Goal: Transaction & Acquisition: Obtain resource

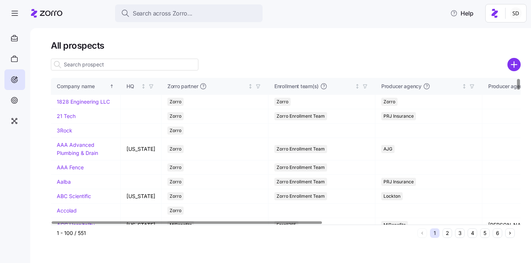
click at [186, 67] on input at bounding box center [125, 65] width 148 height 12
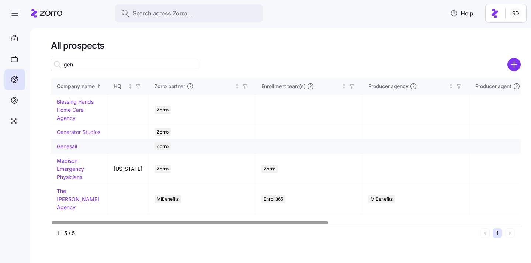
type input "gen"
click at [63, 146] on link "Genesail" at bounding box center [67, 146] width 20 height 6
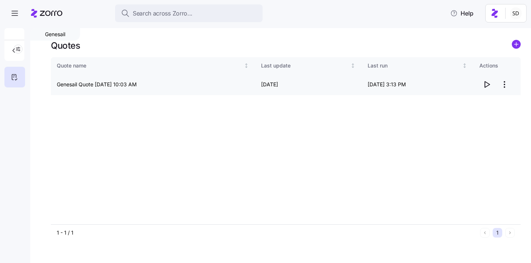
click at [487, 89] on span "button" at bounding box center [487, 84] width 14 height 14
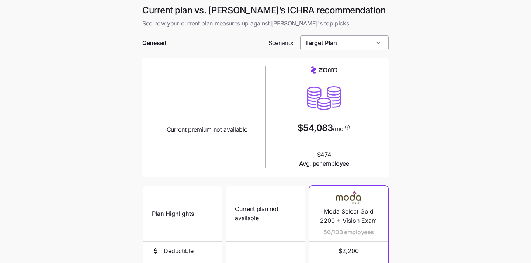
click at [355, 46] on input "Target Plan" at bounding box center [344, 42] width 89 height 15
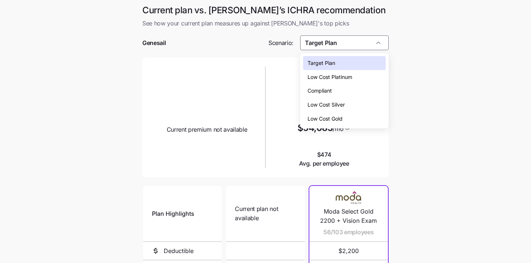
click at [346, 109] on div "Low Cost Silver" at bounding box center [344, 105] width 83 height 14
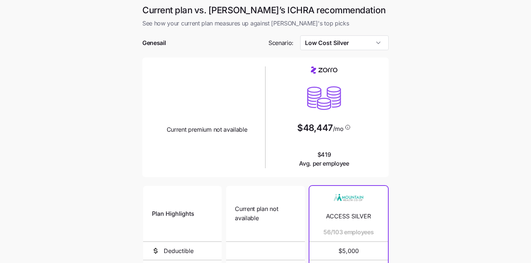
type input "Low Cost Silver"
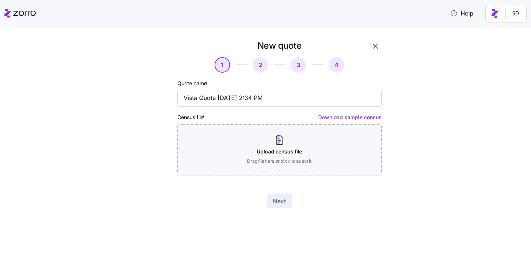
click at [495, 37] on div "New quote 1 2 3 4 Quote name * Vista Quote 08/21/2025 2:34 PM Census file * Dow…" at bounding box center [265, 145] width 531 height 235
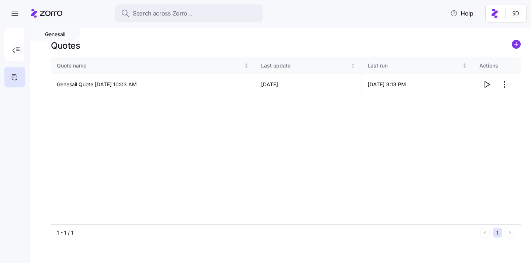
click at [517, 44] on icon "add icon" at bounding box center [517, 44] width 4 height 0
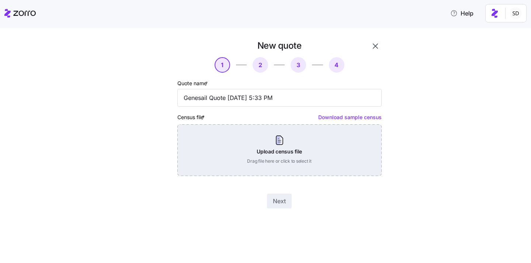
click at [296, 148] on div "Upload census file Drag file here or click to select it" at bounding box center [279, 150] width 204 height 52
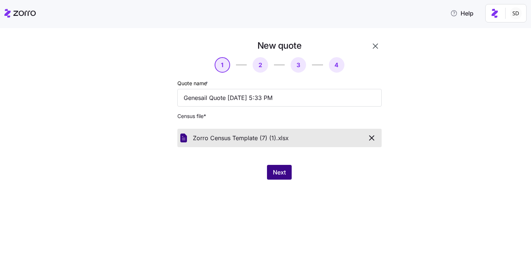
click at [279, 169] on span "Next" at bounding box center [279, 172] width 13 height 9
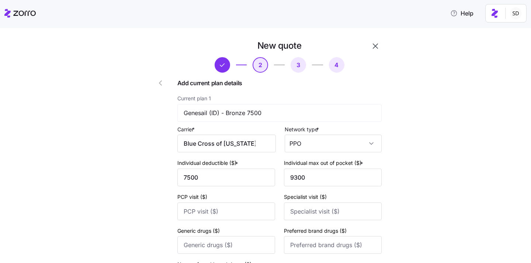
click at [243, 135] on div "Carrier * Blue Cross of Idaho" at bounding box center [226, 139] width 99 height 28
click at [244, 142] on input "Blue Cross of Idaho" at bounding box center [226, 144] width 99 height 18
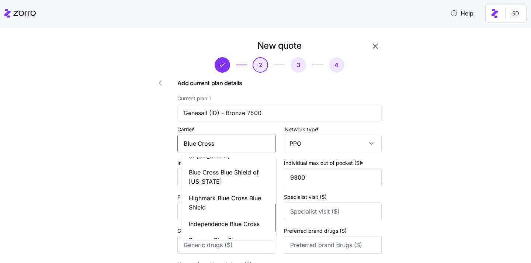
scroll to position [113, 0]
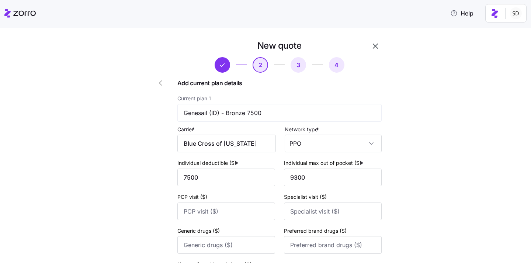
click at [263, 144] on input "Blue Cross of Idaho" at bounding box center [226, 144] width 99 height 18
click at [253, 142] on input "Blue Cross of Idaho" at bounding box center [226, 144] width 99 height 18
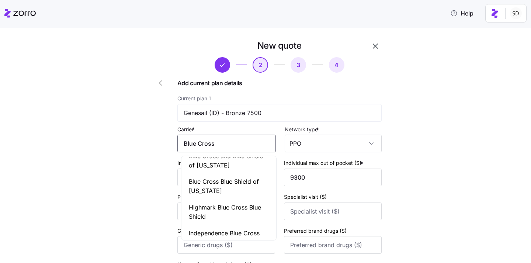
type input "Blue Cross"
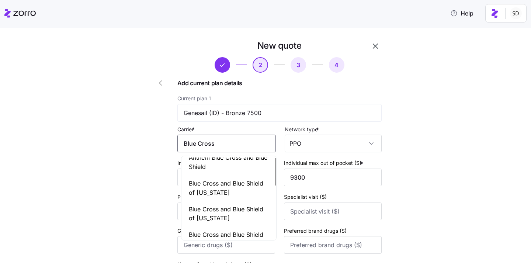
scroll to position [0, 0]
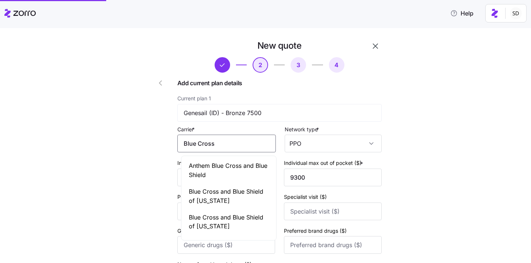
scroll to position [2, 0]
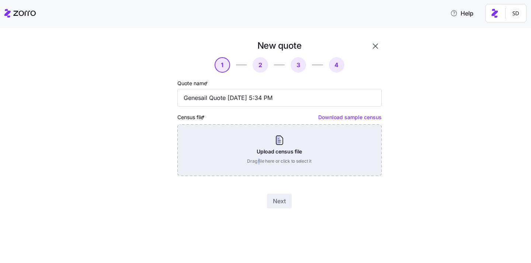
click at [259, 159] on div "Upload census file Drag file here or click to select it" at bounding box center [279, 150] width 204 height 52
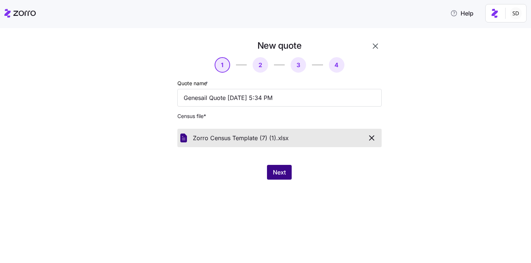
click at [283, 169] on span "Next" at bounding box center [279, 172] width 13 height 9
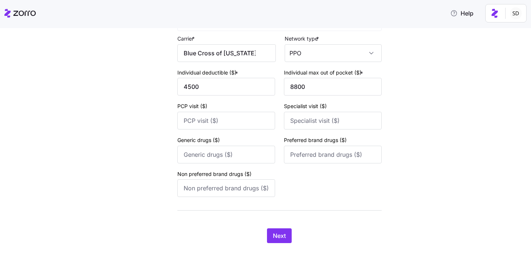
scroll to position [743, 0]
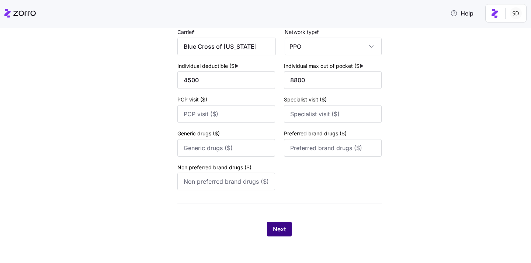
click at [279, 225] on span "Next" at bounding box center [279, 229] width 13 height 9
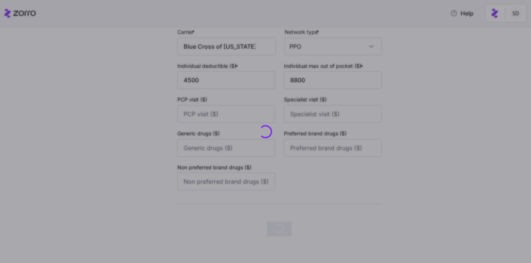
scroll to position [0, 0]
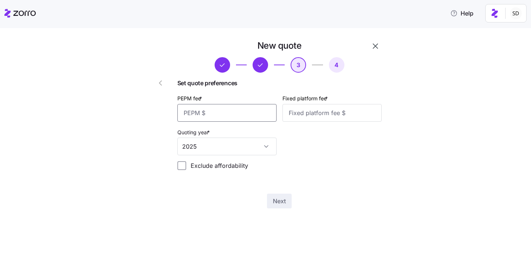
click at [219, 113] on input "PEPM fee *" at bounding box center [226, 113] width 99 height 18
type input "50"
click at [341, 114] on input "Fixed platform fee *" at bounding box center [332, 113] width 99 height 18
type input "100"
click at [321, 162] on div "Set quote preferences PEPM fee * 50 Fixed platform fee * 100 Quoting year * 202…" at bounding box center [279, 127] width 204 height 97
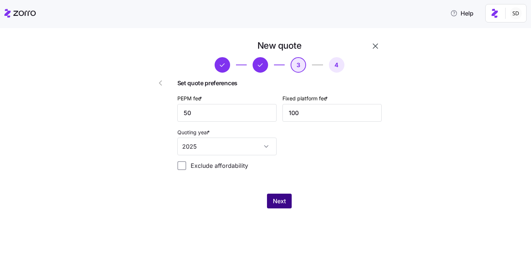
click at [275, 198] on span "Next" at bounding box center [279, 201] width 13 height 9
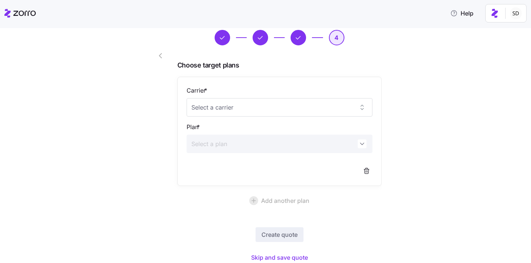
scroll to position [28, 0]
click at [272, 115] on input "Carrier *" at bounding box center [280, 107] width 186 height 18
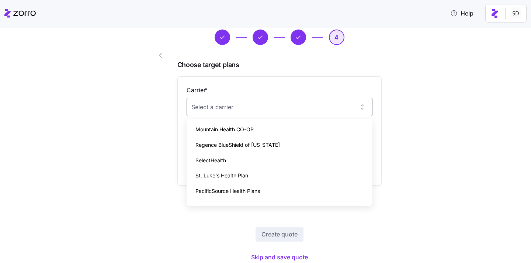
click at [369, 68] on span "Choose target plans" at bounding box center [279, 65] width 204 height 11
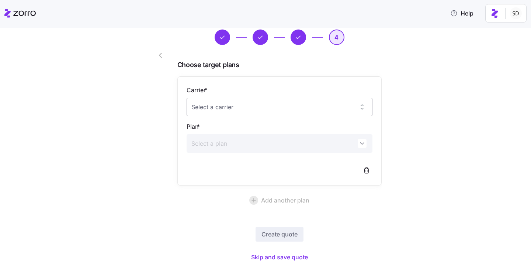
click at [329, 103] on input "Carrier *" at bounding box center [280, 107] width 186 height 18
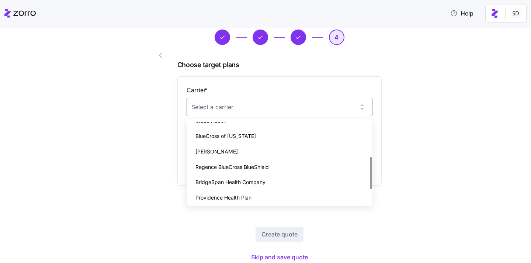
scroll to position [89, 0]
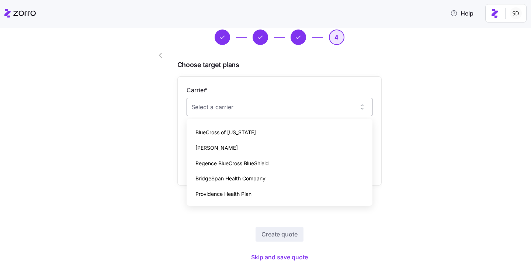
click at [319, 133] on div "BlueCross of Idaho" at bounding box center [280, 132] width 180 height 15
type input "BlueCross of Idaho"
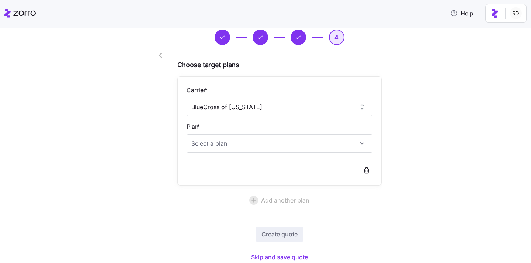
scroll to position [55, 0]
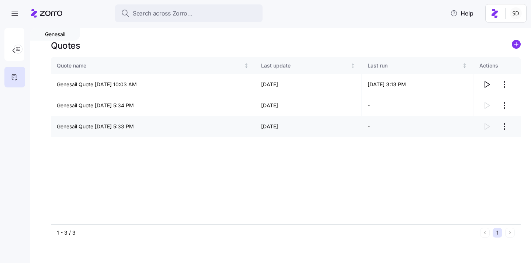
click at [486, 129] on div at bounding box center [497, 126] width 35 height 15
click at [502, 130] on html "Search across Zorro... Help Genesail Quotes Quote name Last update Last run Act…" at bounding box center [265, 129] width 531 height 259
click at [506, 107] on html "Search across Zorro... Help Genesail Quotes Quote name Last update Last run Act…" at bounding box center [265, 129] width 531 height 259
click at [499, 123] on div "Continue setup" at bounding box center [475, 124] width 68 height 12
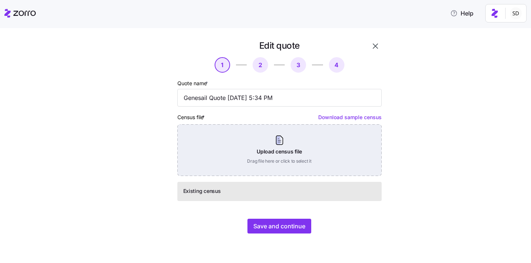
click at [297, 141] on div "Upload census file Drag file here or click to select it" at bounding box center [279, 150] width 204 height 52
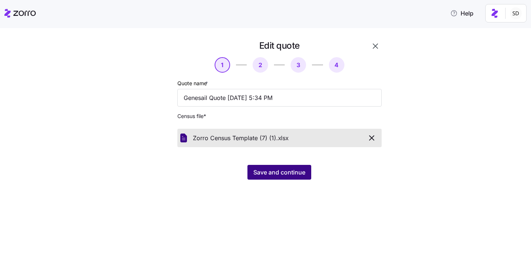
click at [258, 170] on span "Save and continue" at bounding box center [280, 172] width 52 height 9
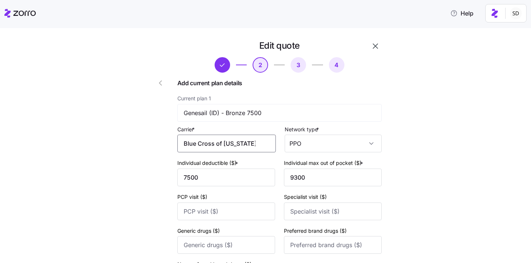
click at [249, 148] on input "Blue Cross of Idaho" at bounding box center [226, 144] width 99 height 18
click at [202, 145] on input "Blue Cross of Idaho" at bounding box center [226, 144] width 99 height 18
click at [252, 139] on input "BlueCross of Idaho" at bounding box center [226, 144] width 99 height 18
click at [235, 165] on span "BlueCross of Idaho" at bounding box center [224, 165] width 71 height 9
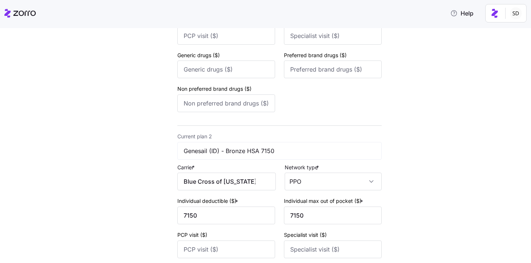
scroll to position [201, 0]
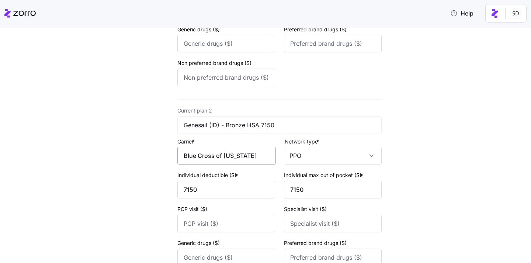
type input "BlueCross of Idaho"
click at [201, 159] on input "Blue Cross of Idaho" at bounding box center [226, 156] width 99 height 18
click at [207, 175] on span "BlueCross of Idaho" at bounding box center [224, 179] width 71 height 9
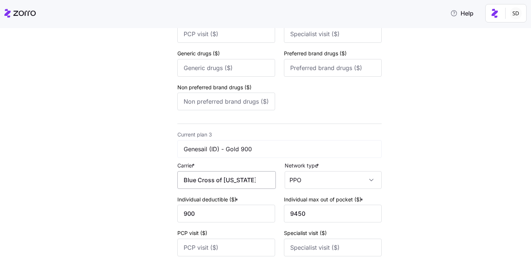
scroll to position [392, 0]
type input "BlueCross of Idaho"
click at [201, 181] on input "Blue Cross of Idaho" at bounding box center [226, 179] width 99 height 18
click at [210, 185] on input "BlueCross of Idaho" at bounding box center [226, 179] width 99 height 18
click at [209, 201] on span "BlueCross of Idaho" at bounding box center [224, 203] width 71 height 9
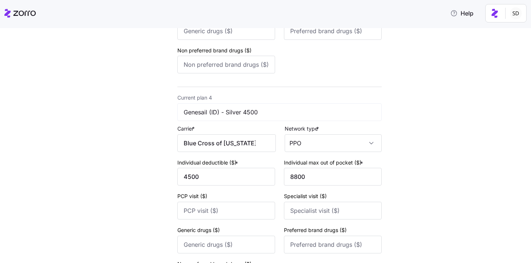
scroll to position [665, 0]
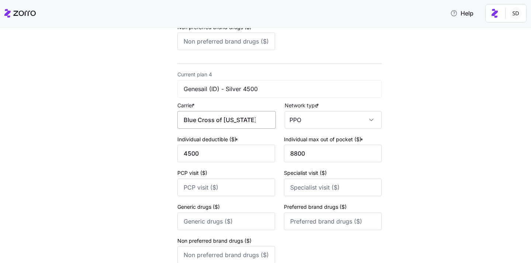
type input "BlueCross of Idaho"
click at [200, 126] on input "Blue Cross of Idaho" at bounding box center [226, 120] width 99 height 18
click at [207, 143] on span "BlueCross of Idaho" at bounding box center [224, 145] width 71 height 9
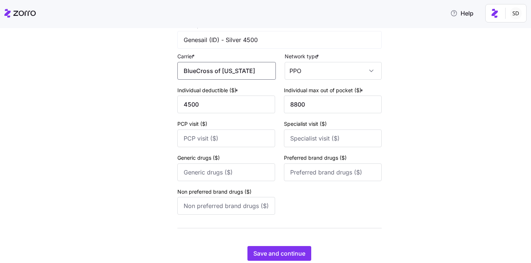
scroll to position [743, 0]
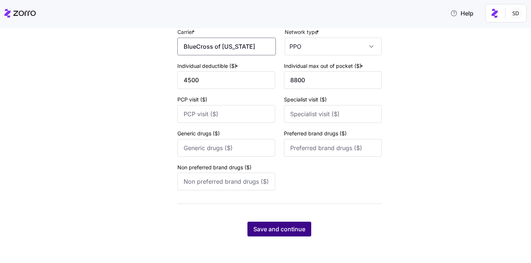
type input "BlueCross of Idaho"
click at [255, 234] on button "Save and continue" at bounding box center [280, 229] width 64 height 15
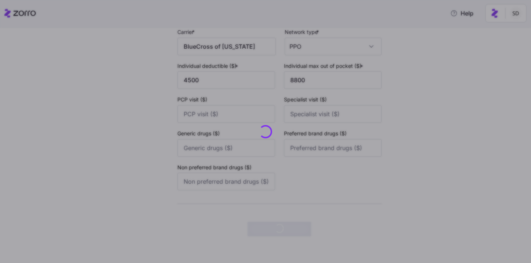
scroll to position [0, 0]
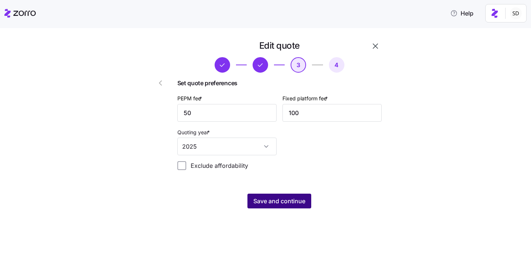
click at [256, 204] on span "Save and continue" at bounding box center [280, 201] width 52 height 9
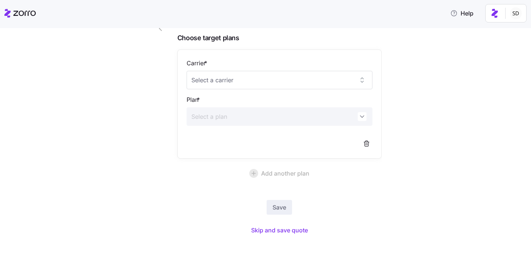
scroll to position [54, 0]
click at [300, 83] on input "Carrier *" at bounding box center [280, 80] width 186 height 18
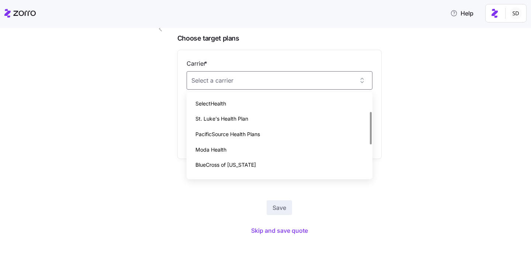
scroll to position [40, 0]
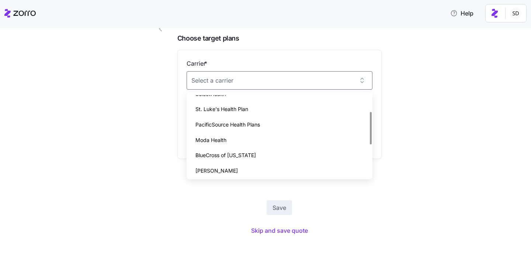
click at [280, 151] on div "BlueCross of Idaho" at bounding box center [280, 155] width 180 height 15
type input "BlueCross of Idaho"
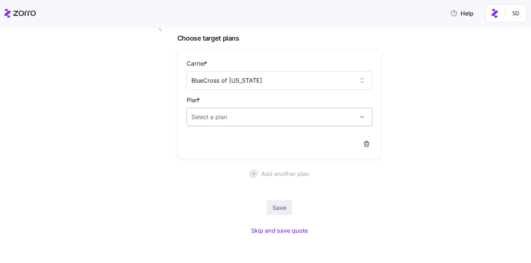
click at [276, 120] on input "Plan *" at bounding box center [280, 117] width 186 height 18
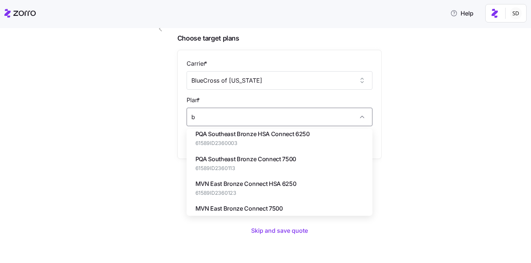
scroll to position [0, 0]
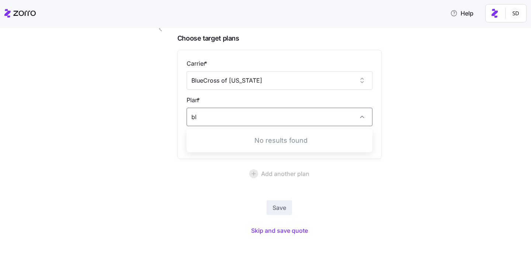
type input "b"
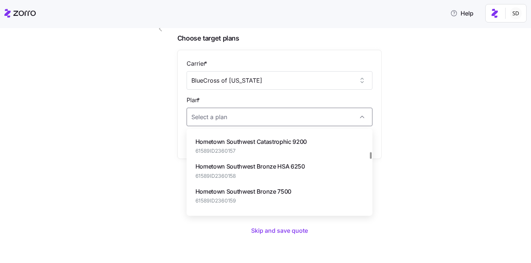
scroll to position [249, 0]
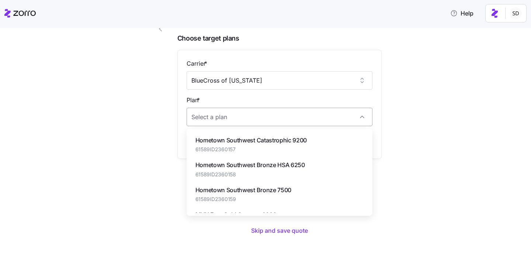
type input "d"
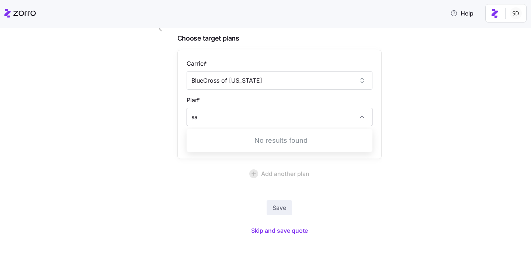
type input "s"
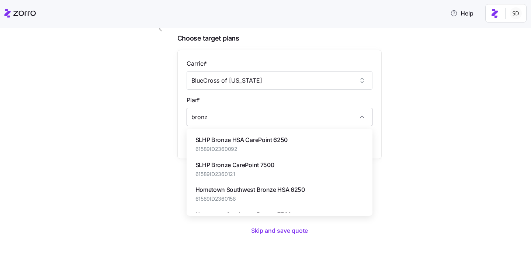
type input "bronze"
click at [291, 113] on input "bronze" at bounding box center [280, 117] width 186 height 18
click at [292, 78] on input "BlueCross of Idaho" at bounding box center [280, 80] width 186 height 18
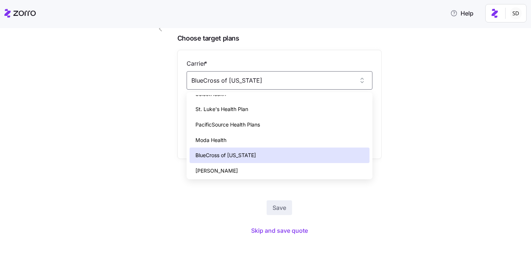
click at [256, 108] on div "St. Luke's Health Plan" at bounding box center [280, 108] width 180 height 15
type input "St. Luke's Health Plan"
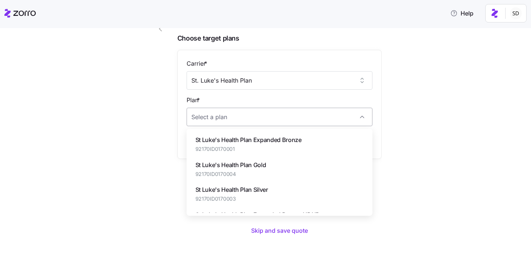
click at [259, 118] on input "Plan *" at bounding box center [280, 117] width 186 height 18
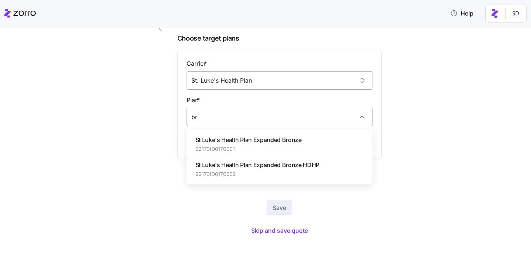
type input "br"
click at [330, 84] on input "St. Luke's Health Plan" at bounding box center [280, 80] width 186 height 18
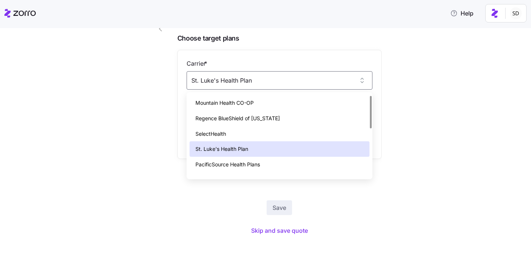
click at [283, 104] on div "Mountain Health CO-OP" at bounding box center [280, 102] width 180 height 15
type input "Mountain Health CO-OP"
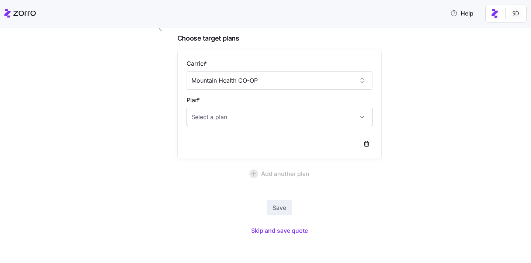
click at [287, 115] on input "Plan *" at bounding box center [280, 117] width 186 height 18
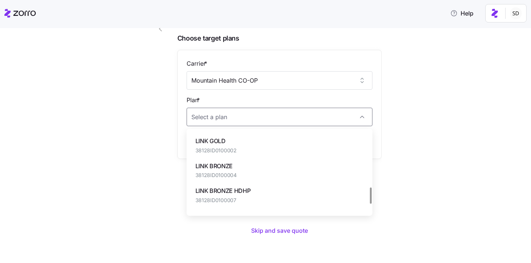
scroll to position [273, 0]
click at [291, 166] on div "LINK BRONZE 38128ID0100004" at bounding box center [280, 170] width 180 height 25
type input "LINK BRONZE"
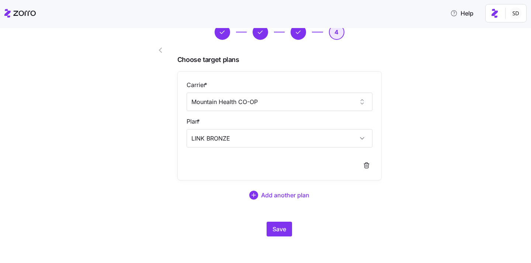
scroll to position [32, 0]
click at [276, 227] on span "Save" at bounding box center [280, 229] width 14 height 9
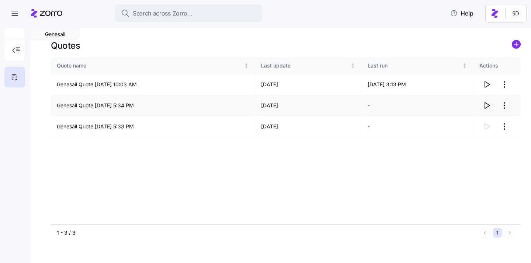
click at [486, 103] on icon "button" at bounding box center [487, 105] width 9 height 9
click at [489, 107] on icon "button" at bounding box center [487, 105] width 9 height 9
click at [485, 86] on icon "button" at bounding box center [487, 84] width 9 height 9
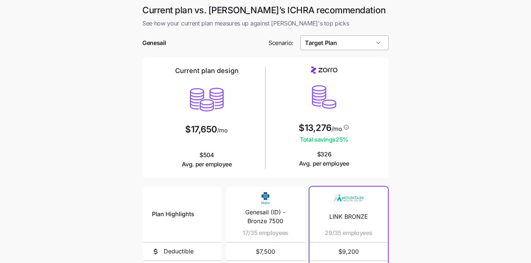
click at [356, 49] on input "Target Plan" at bounding box center [344, 42] width 89 height 15
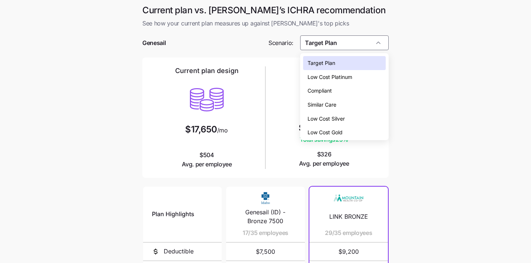
click at [432, 104] on main "Current plan vs. Zorro’s ICHRA recommendation See how your current plan measure…" at bounding box center [265, 201] width 531 height 403
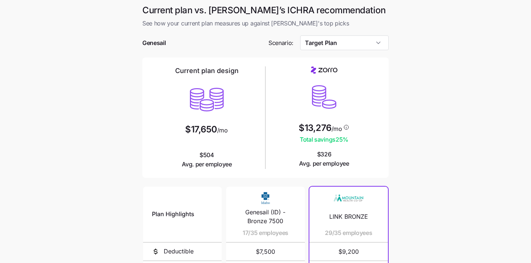
click at [367, 50] on div at bounding box center [265, 53] width 246 height 7
click at [366, 47] on input "Target Plan" at bounding box center [344, 42] width 89 height 15
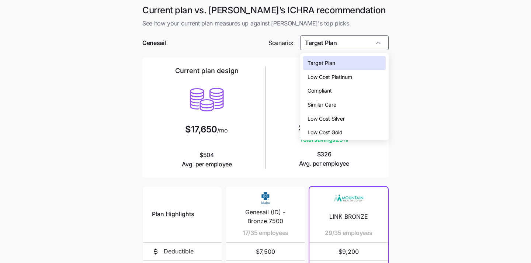
click at [355, 118] on div "Low Cost Silver" at bounding box center [344, 119] width 83 height 14
type input "Low Cost Silver"
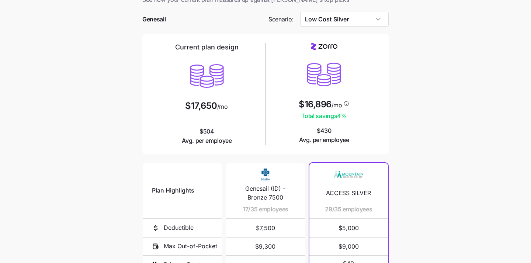
scroll to position [25, 0]
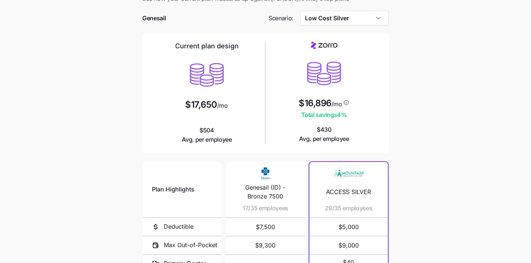
click at [441, 93] on main "Current plan vs. Zorro’s ICHRA recommendation See how your current plan measure…" at bounding box center [265, 176] width 531 height 403
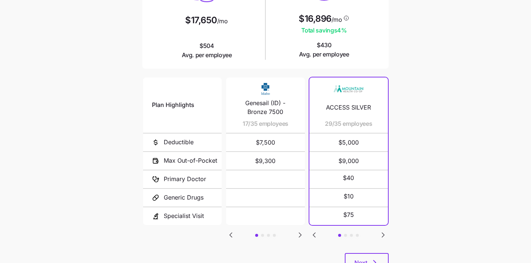
scroll to position [139, 0]
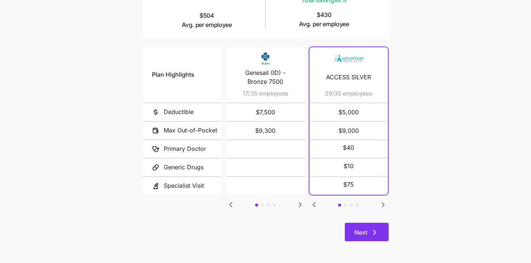
click at [361, 239] on button "Next" at bounding box center [367, 232] width 44 height 18
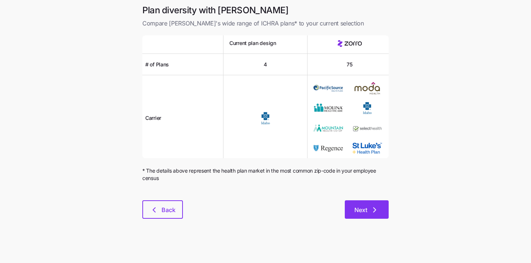
click at [362, 215] on button "Next" at bounding box center [367, 209] width 44 height 18
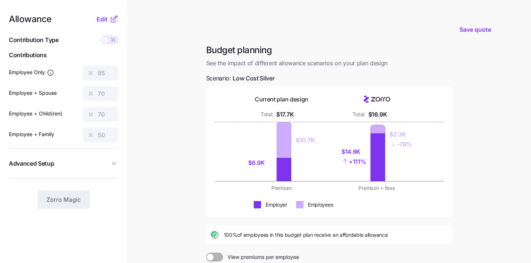
click at [442, 77] on div "Budget planning See the impact of different allowance scenarios on your plan de…" at bounding box center [329, 184] width 258 height 280
click at [104, 21] on span "Edit" at bounding box center [102, 19] width 11 height 9
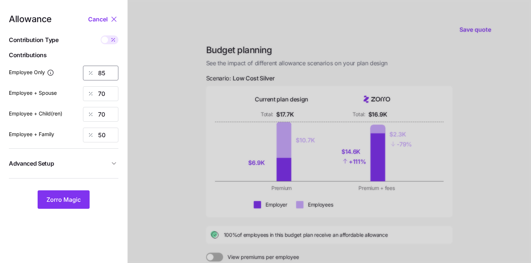
click at [108, 71] on input "85" at bounding box center [100, 73] width 35 height 15
type input "8"
type input "50"
click at [109, 92] on input "70" at bounding box center [100, 93] width 35 height 15
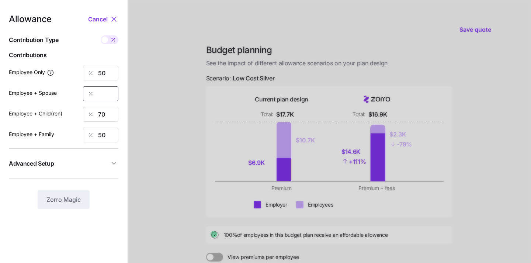
type input "5"
type input "0"
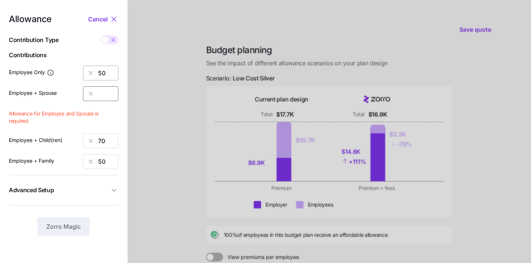
type input "0"
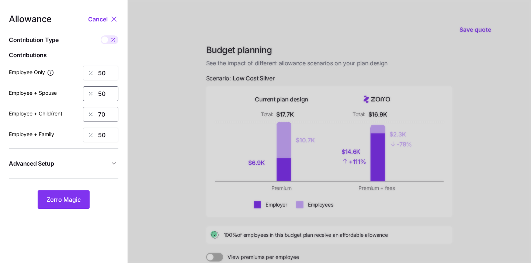
type input "50"
click at [106, 117] on input "70" at bounding box center [100, 114] width 35 height 15
type input "50"
click at [103, 135] on input "50" at bounding box center [100, 135] width 35 height 15
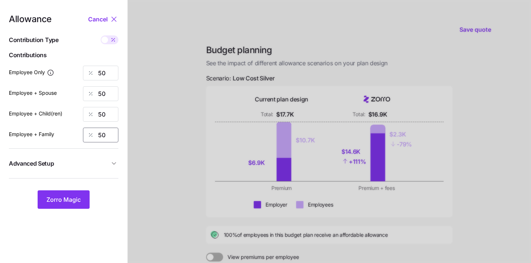
click at [103, 135] on input "50" at bounding box center [100, 135] width 35 height 15
type input "50"
click at [74, 203] on span "Zorro Magic" at bounding box center [63, 199] width 34 height 9
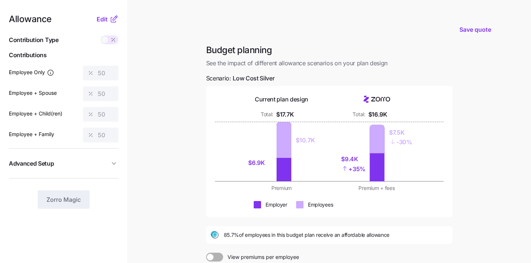
click at [107, 40] on span at bounding box center [104, 40] width 7 height 7
click at [104, 19] on span "Edit" at bounding box center [102, 19] width 11 height 9
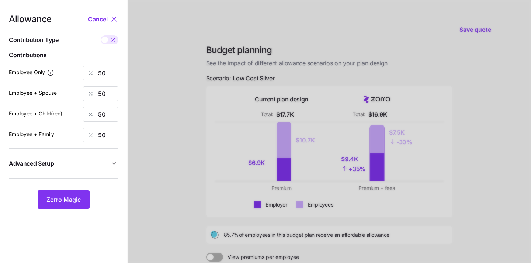
click at [105, 41] on span at bounding box center [104, 40] width 7 height 7
click at [101, 35] on input "checkbox" at bounding box center [101, 35] width 0 height 0
type input "215"
type input "430"
type input "416"
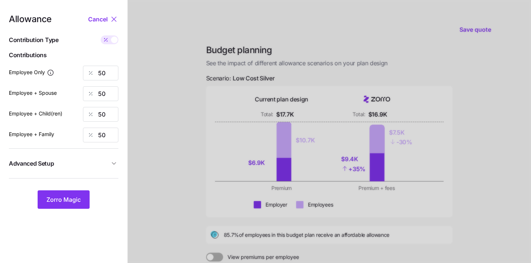
type input "631"
click at [111, 73] on input "215" at bounding box center [100, 73] width 35 height 15
type input "2"
type input "171"
click at [111, 90] on input "430" at bounding box center [100, 93] width 35 height 15
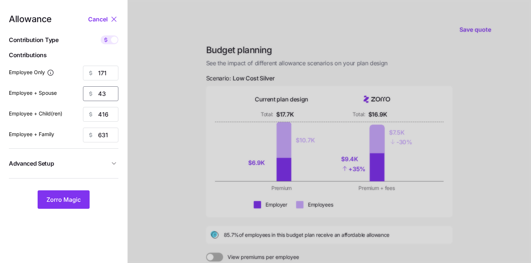
type input "4"
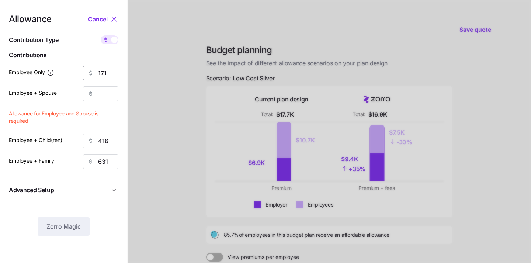
click at [111, 75] on input "171" at bounding box center [100, 73] width 35 height 15
type input "173"
click at [106, 94] on input "Employee + Spouse" at bounding box center [100, 93] width 35 height 15
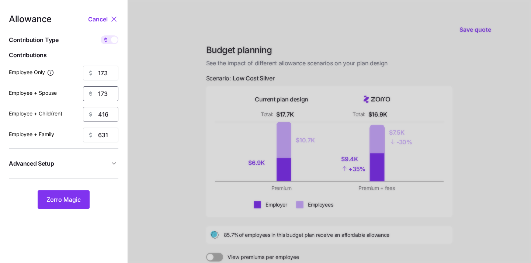
type input "173"
click at [104, 114] on input "416" at bounding box center [100, 114] width 35 height 15
type input "173"
click at [108, 137] on input "631" at bounding box center [100, 135] width 35 height 15
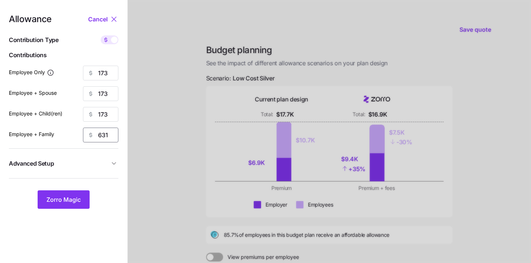
click at [108, 137] on input "631" at bounding box center [100, 135] width 35 height 15
type input "173"
click at [68, 204] on span "Zorro Magic" at bounding box center [63, 199] width 34 height 9
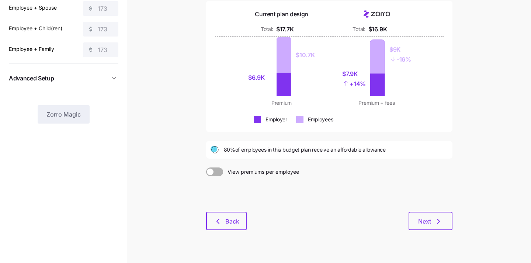
scroll to position [87, 0]
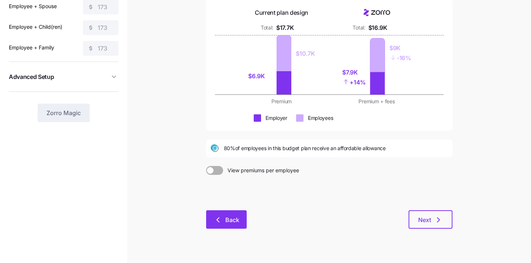
click at [232, 220] on span "Back" at bounding box center [232, 219] width 14 height 9
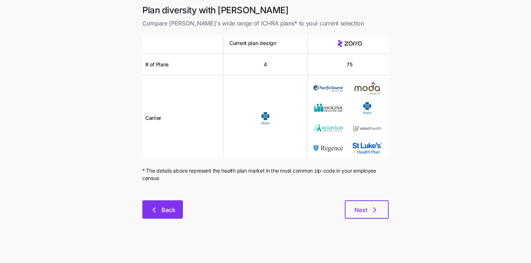
click at [173, 211] on span "Back" at bounding box center [169, 210] width 14 height 9
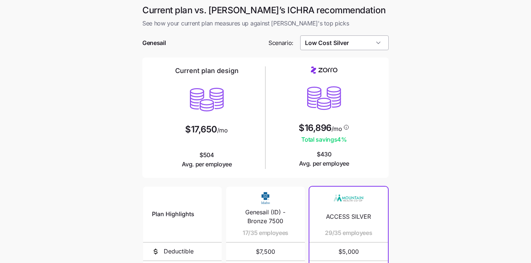
click at [352, 42] on input "Low Cost Silver" at bounding box center [344, 42] width 89 height 15
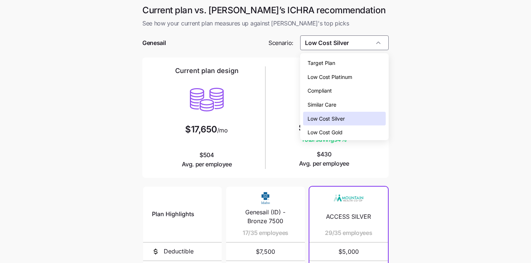
click at [351, 62] on div "Target Plan" at bounding box center [344, 63] width 83 height 14
type input "Target Plan"
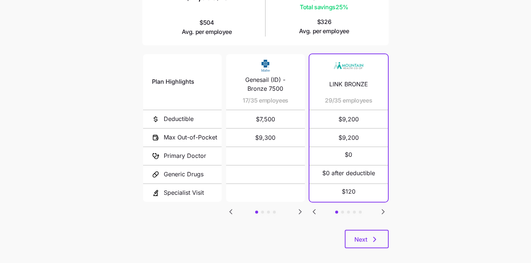
scroll to position [139, 0]
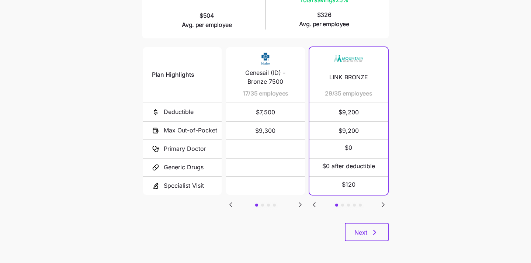
click at [379, 201] on icon "Go to next slide" at bounding box center [383, 204] width 9 height 9
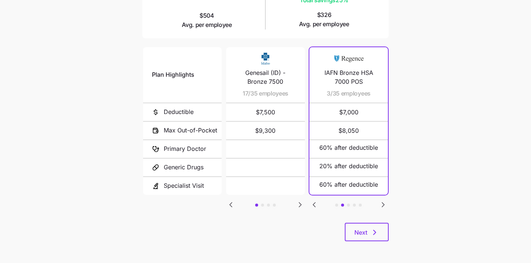
click at [379, 201] on icon "Go to next slide" at bounding box center [383, 204] width 9 height 9
click at [315, 203] on icon "Go to previous slide" at bounding box center [314, 205] width 2 height 4
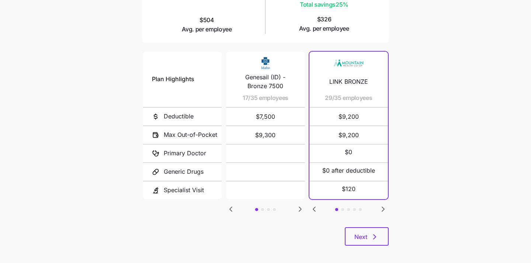
scroll to position [137, 0]
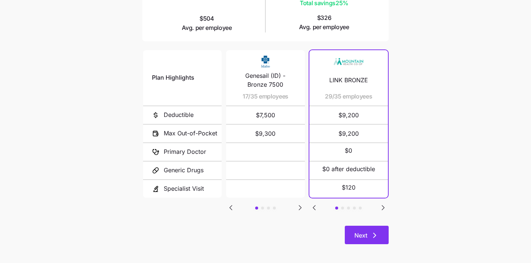
click at [360, 237] on span "Next" at bounding box center [361, 235] width 13 height 9
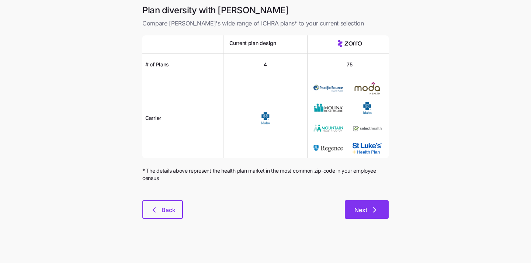
click at [357, 204] on button "Next" at bounding box center [367, 209] width 44 height 18
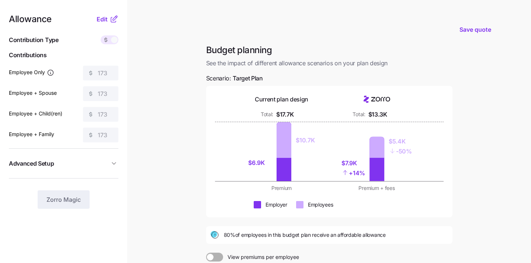
click at [96, 18] on div "Allowance Edit" at bounding box center [64, 19] width 110 height 9
click at [99, 18] on span "Edit" at bounding box center [102, 19] width 11 height 9
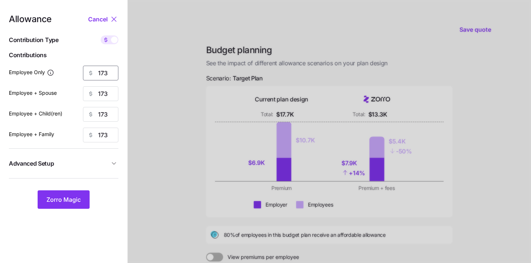
click at [110, 72] on input "173" at bounding box center [100, 73] width 35 height 15
click at [45, 165] on span "Advanced Setup" at bounding box center [31, 163] width 45 height 9
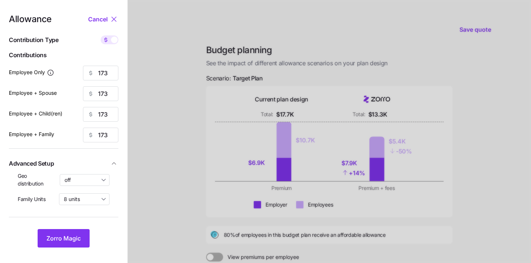
click at [112, 41] on span at bounding box center [114, 40] width 7 height 7
click at [101, 35] on input "checkbox" at bounding box center [101, 35] width 0 height 0
type input "53"
type input "26"
type input "27"
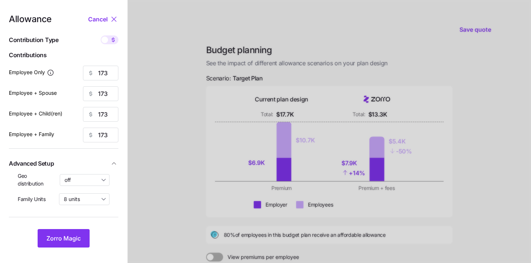
type input "18"
click at [110, 72] on input "53" at bounding box center [100, 73] width 35 height 15
click at [73, 231] on button "Zorro Magic" at bounding box center [64, 238] width 52 height 18
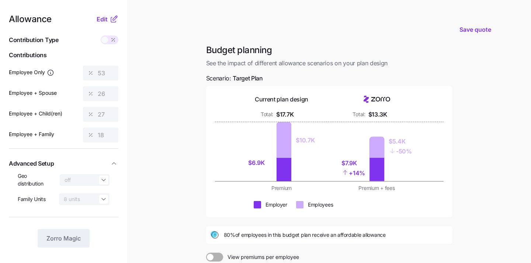
scroll to position [23, 0]
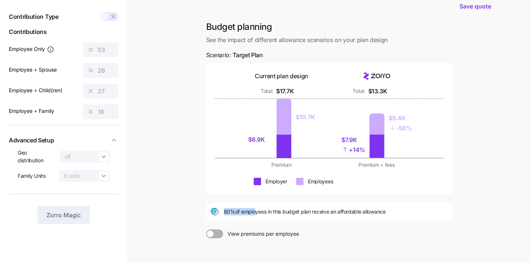
drag, startPoint x: 200, startPoint y: 211, endPoint x: 254, endPoint y: 211, distance: 53.5
click at [254, 211] on main "Save quote Budget planning See the impact of different allowance scenarios on y…" at bounding box center [265, 158] width 531 height 363
drag, startPoint x: 270, startPoint y: 214, endPoint x: 237, endPoint y: 214, distance: 33.2
click at [238, 214] on span "80% of employees in this budget plan receive an affordable allowance" at bounding box center [305, 211] width 162 height 7
click at [206, 208] on div "80% of employees in this budget plan receive an affordable allowance" at bounding box center [329, 212] width 246 height 18
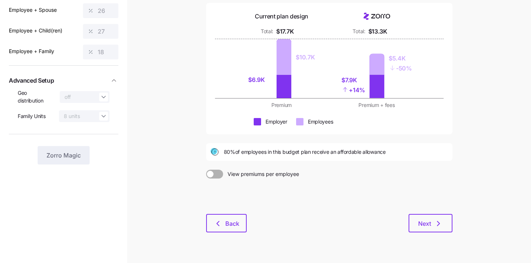
scroll to position [100, 0]
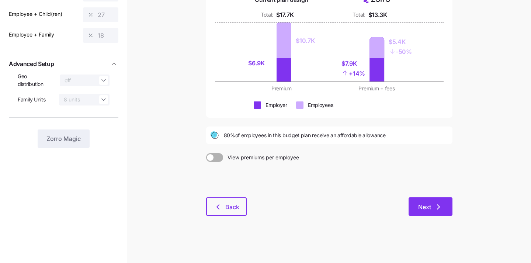
click at [416, 212] on button "Next" at bounding box center [431, 206] width 44 height 18
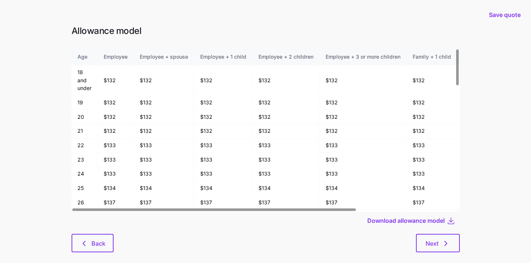
click at [103, 234] on div at bounding box center [266, 232] width 389 height 4
click at [100, 242] on span "Back" at bounding box center [99, 243] width 14 height 9
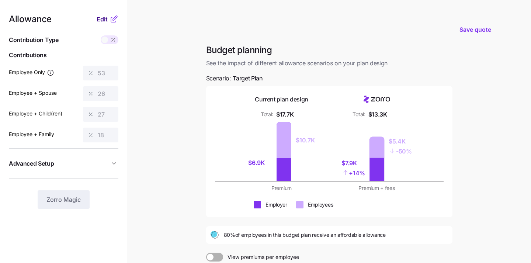
click at [101, 20] on span "Edit" at bounding box center [102, 19] width 11 height 9
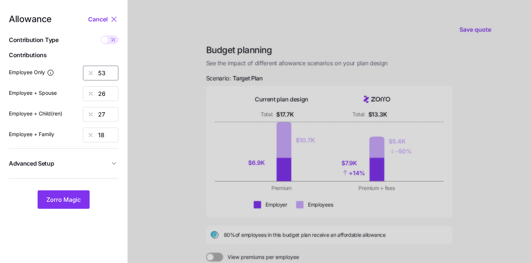
click at [109, 78] on input "53" at bounding box center [100, 73] width 35 height 15
type input "5"
type input "60"
click at [59, 201] on span "Zorro Magic" at bounding box center [63, 199] width 34 height 9
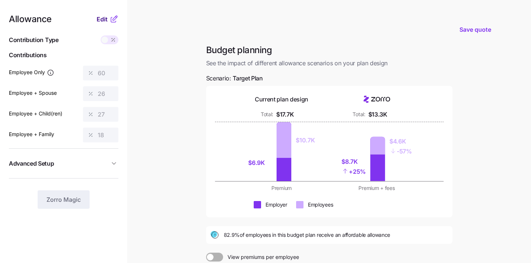
click at [104, 17] on span "Edit" at bounding box center [102, 19] width 11 height 9
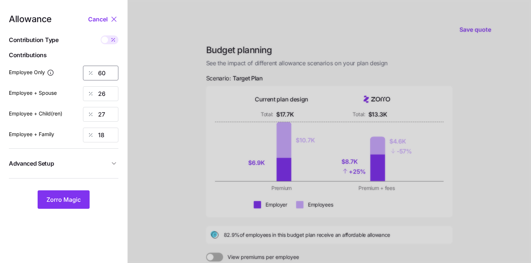
click at [107, 79] on input "60" at bounding box center [100, 73] width 35 height 15
type input "70"
click at [66, 206] on button "Zorro Magic" at bounding box center [64, 199] width 52 height 18
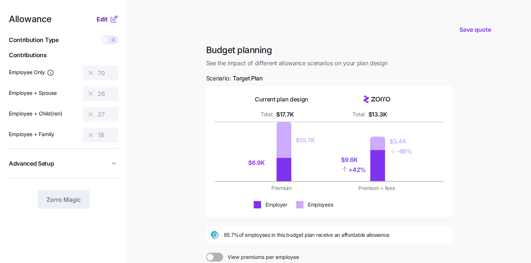
click at [101, 18] on span "Edit" at bounding box center [102, 19] width 11 height 9
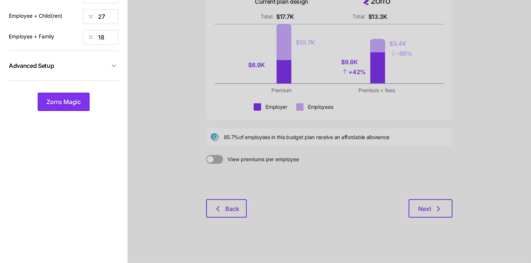
scroll to position [100, 0]
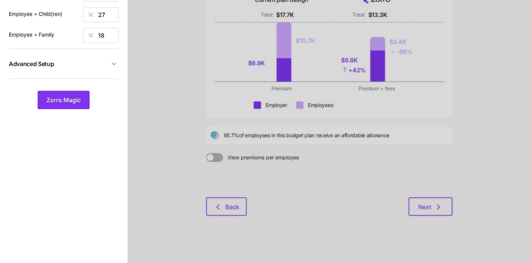
click at [239, 208] on div at bounding box center [330, 81] width 404 height 363
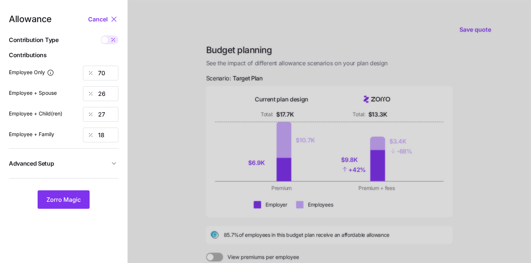
click at [110, 18] on icon at bounding box center [114, 19] width 9 height 9
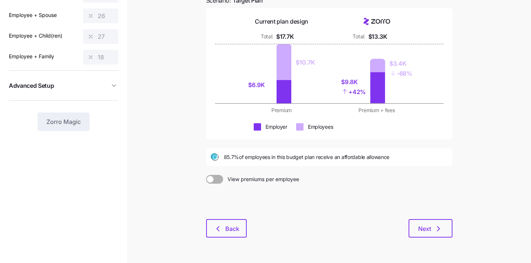
scroll to position [100, 0]
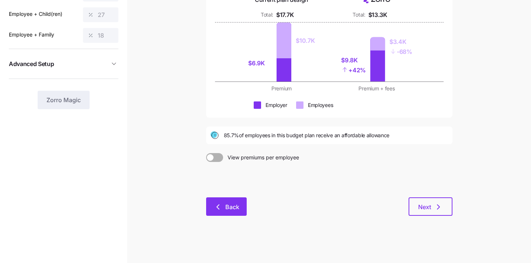
click at [218, 210] on icon "button" at bounding box center [218, 207] width 9 height 9
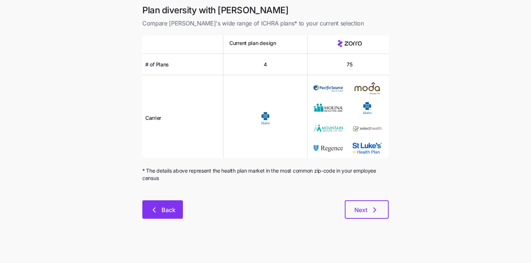
click at [169, 208] on span "Back" at bounding box center [169, 210] width 14 height 9
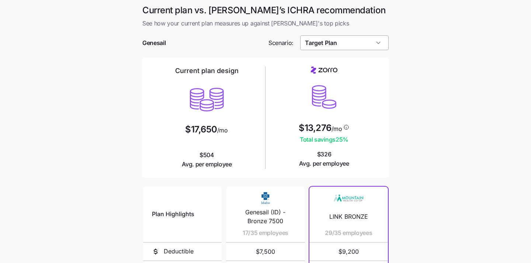
click at [319, 45] on input "Target Plan" at bounding box center [344, 42] width 89 height 15
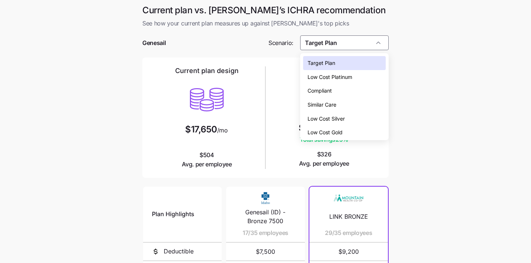
click at [323, 91] on span "Compliant" at bounding box center [320, 91] width 24 height 8
type input "Compliant"
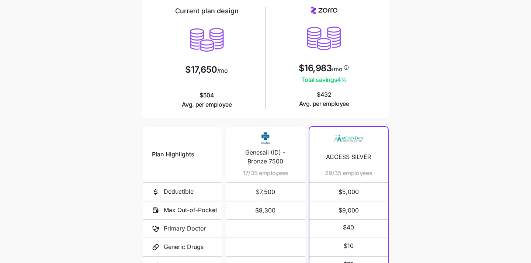
scroll to position [139, 0]
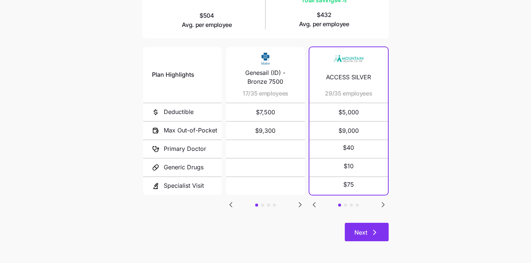
click at [362, 228] on span "Next" at bounding box center [361, 232] width 13 height 9
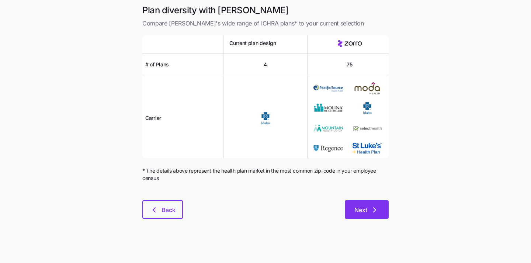
click at [348, 213] on button "Next" at bounding box center [367, 209] width 44 height 18
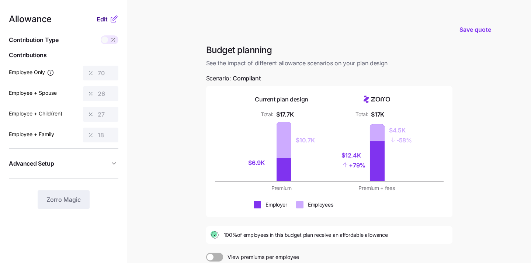
click at [101, 21] on span "Edit" at bounding box center [102, 19] width 11 height 9
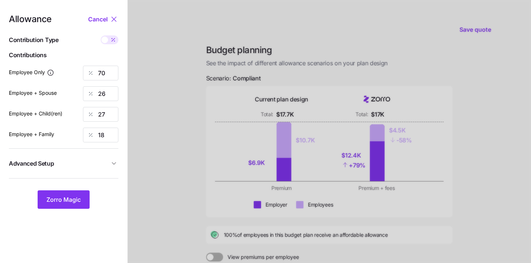
click at [113, 19] on icon at bounding box center [114, 19] width 9 height 9
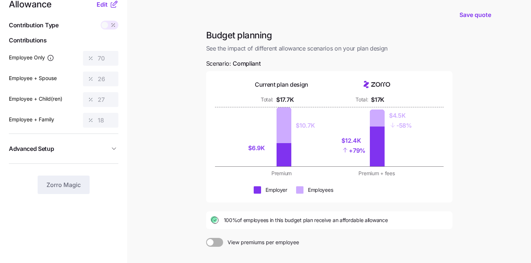
scroll to position [100, 0]
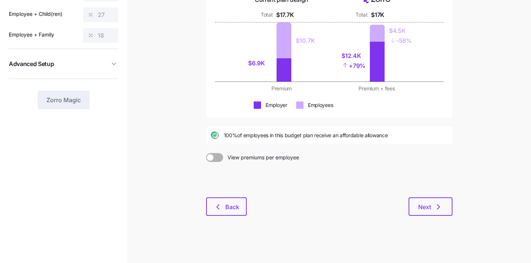
click at [228, 217] on div "Budget planning See the impact of different allowance scenarios on your plan de…" at bounding box center [329, 85] width 258 height 280
click at [226, 208] on span "Back" at bounding box center [232, 207] width 14 height 9
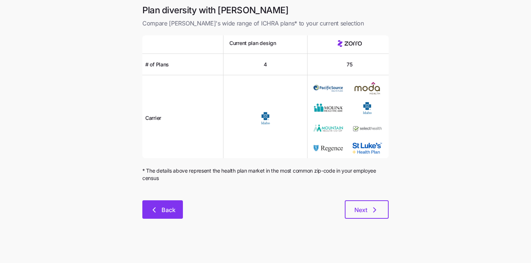
click at [176, 210] on button "Back" at bounding box center [162, 209] width 41 height 18
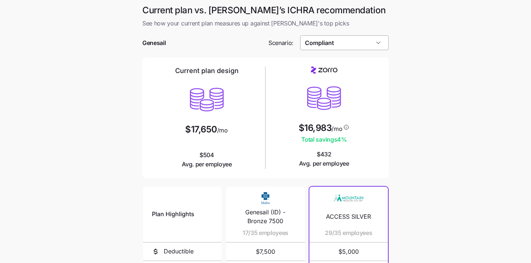
click at [355, 47] on input "Compliant" at bounding box center [344, 42] width 89 height 15
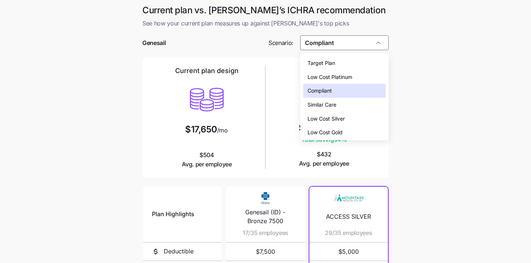
click at [352, 105] on div "Similar Care" at bounding box center [344, 105] width 83 height 14
type input "Similar Care"
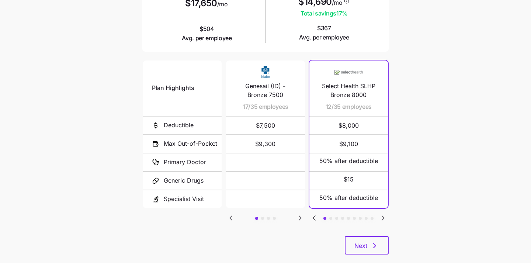
scroll to position [139, 0]
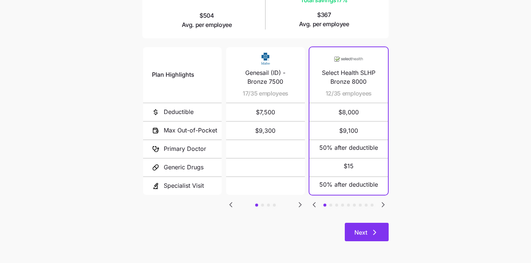
click at [359, 227] on button "Next" at bounding box center [367, 232] width 44 height 18
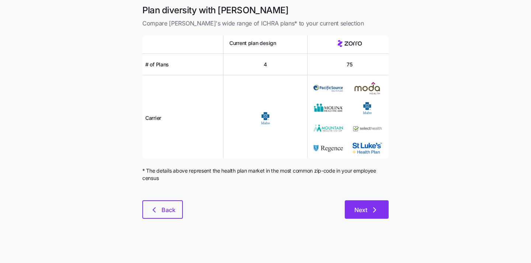
click at [361, 209] on span "Next" at bounding box center [361, 210] width 13 height 9
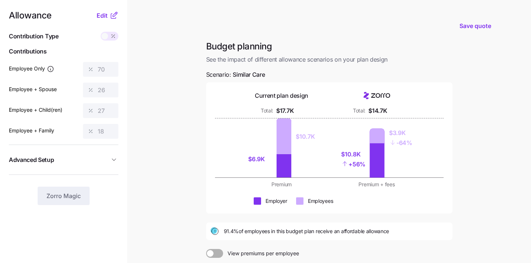
scroll to position [4, 0]
drag, startPoint x: 345, startPoint y: 161, endPoint x: 355, endPoint y: 161, distance: 9.6
click at [355, 161] on div "+ 56%" at bounding box center [353, 164] width 24 height 10
click at [358, 182] on div "Premium + fees" at bounding box center [377, 183] width 86 height 7
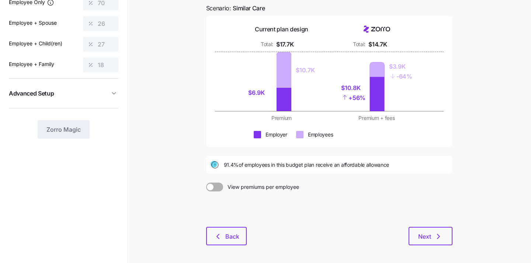
scroll to position [100, 0]
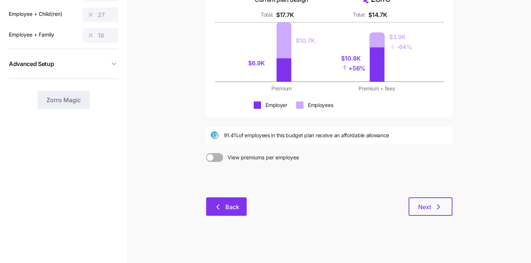
click at [233, 211] on span "Back" at bounding box center [232, 207] width 14 height 9
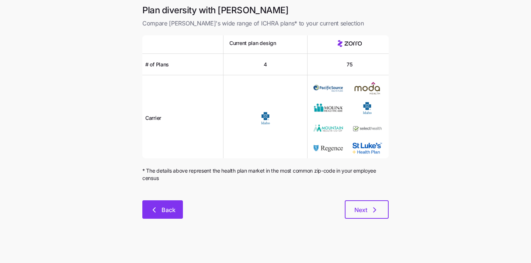
click at [165, 204] on button "Back" at bounding box center [162, 209] width 41 height 18
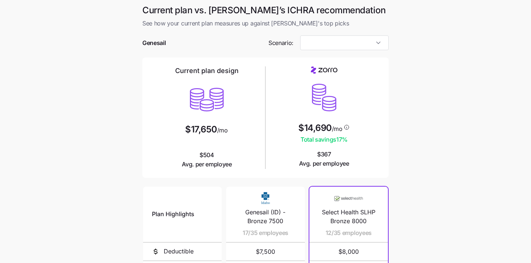
type input "Similar Care"
click at [338, 45] on input "Similar Care" at bounding box center [344, 42] width 89 height 15
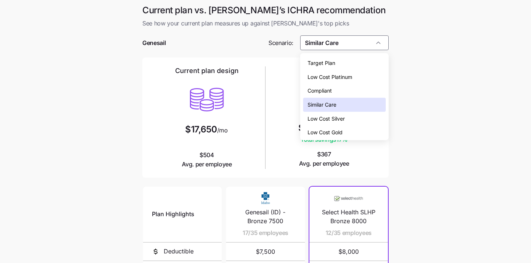
click at [413, 134] on main "Current plan vs. Zorro’s ICHRA recommendation See how your current plan measure…" at bounding box center [265, 201] width 531 height 403
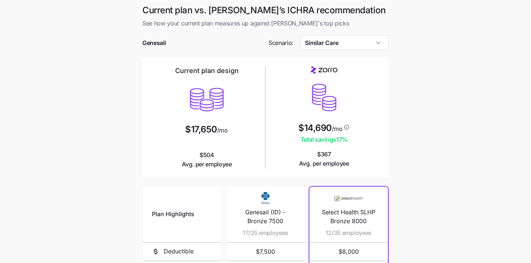
scroll to position [139, 0]
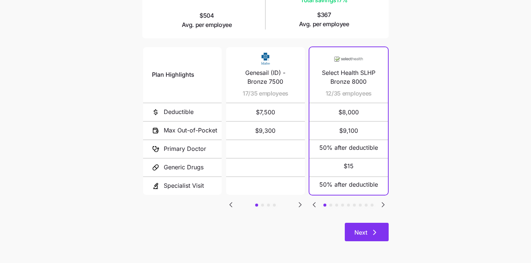
click at [359, 236] on span "Next" at bounding box center [361, 232] width 13 height 9
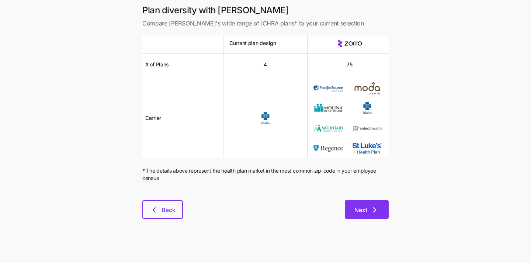
click at [359, 212] on span "Next" at bounding box center [361, 210] width 13 height 9
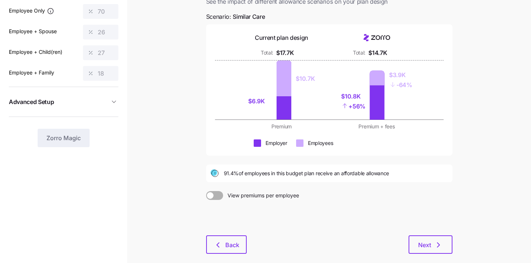
scroll to position [96, 0]
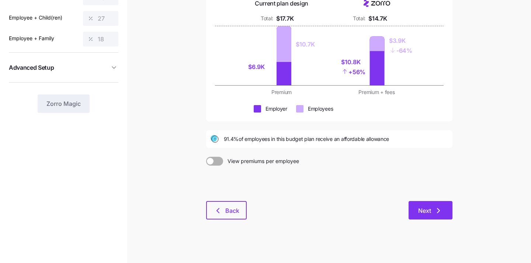
click at [415, 213] on button "Next" at bounding box center [431, 210] width 44 height 18
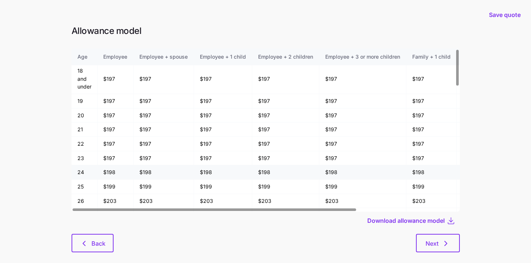
scroll to position [78, 0]
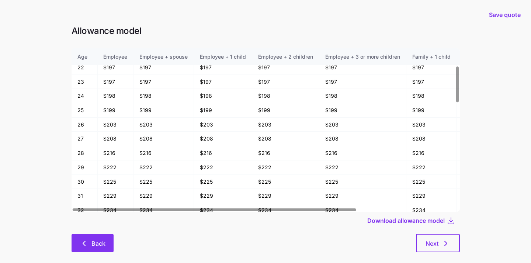
click at [91, 238] on button "Back" at bounding box center [93, 243] width 42 height 18
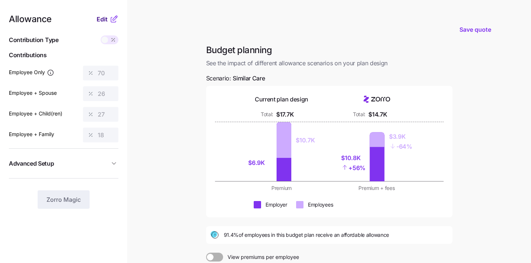
click at [99, 21] on span "Edit" at bounding box center [102, 19] width 11 height 9
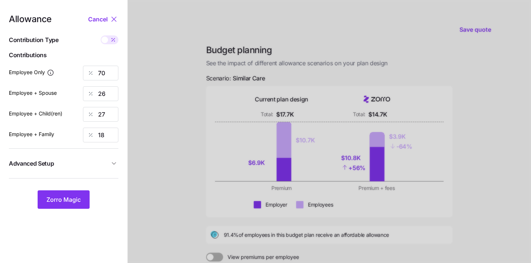
click at [107, 42] on div at bounding box center [110, 39] width 18 height 9
click at [101, 35] on input "checkbox" at bounding box center [101, 35] width 0 height 0
type input "257"
type input "194"
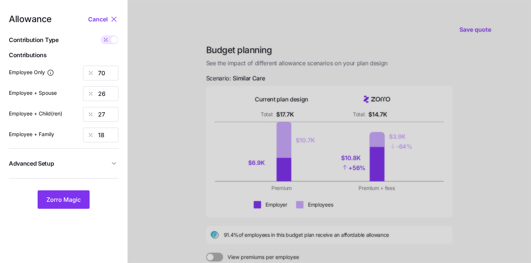
type input "194"
click at [109, 75] on input "257" at bounding box center [100, 73] width 35 height 15
type input "2"
type input "173"
click at [111, 89] on input "194" at bounding box center [100, 93] width 35 height 15
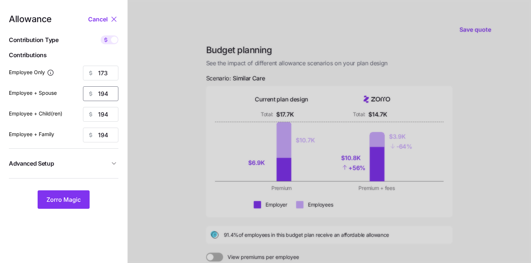
click at [111, 89] on input "194" at bounding box center [100, 93] width 35 height 15
type input "173"
click at [111, 112] on input "194" at bounding box center [100, 114] width 35 height 15
type input "173"
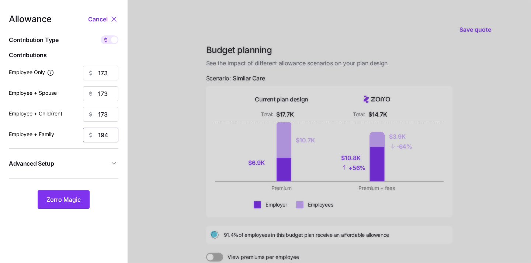
click at [114, 133] on input "194" at bounding box center [100, 135] width 35 height 15
type input "173"
click at [142, 158] on div at bounding box center [330, 181] width 404 height 363
click at [45, 211] on nav "Allowance Cancel Contribution Type Use classes Contributions Employee Only 173 …" at bounding box center [63, 181] width 127 height 363
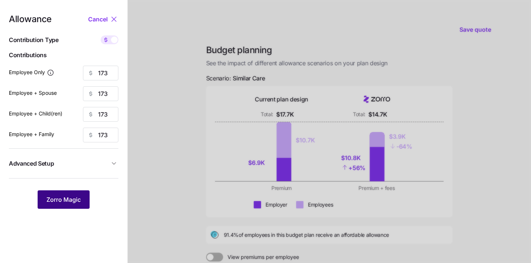
click at [54, 200] on span "Zorro Magic" at bounding box center [63, 199] width 34 height 9
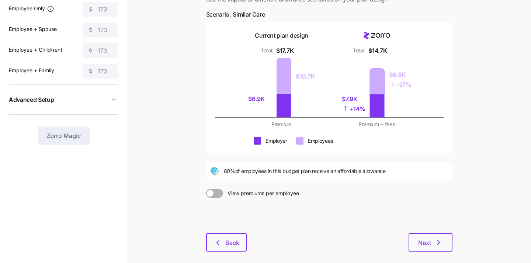
scroll to position [95, 0]
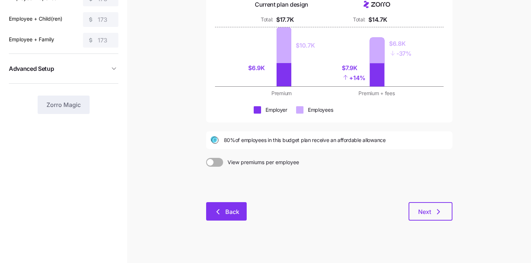
click at [229, 216] on button "Back" at bounding box center [226, 211] width 41 height 18
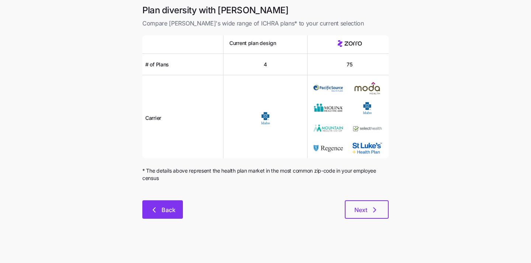
click at [166, 201] on button "Back" at bounding box center [162, 209] width 41 height 18
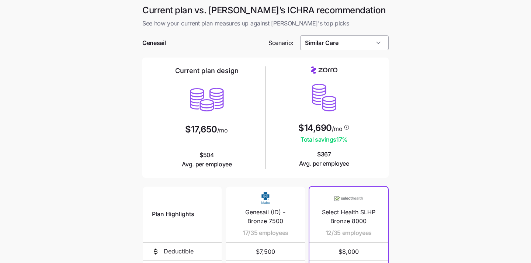
click at [314, 38] on input "Similar Care" at bounding box center [344, 42] width 89 height 15
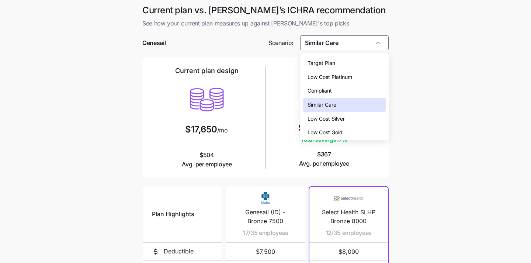
click at [318, 66] on span "Target Plan" at bounding box center [322, 63] width 28 height 8
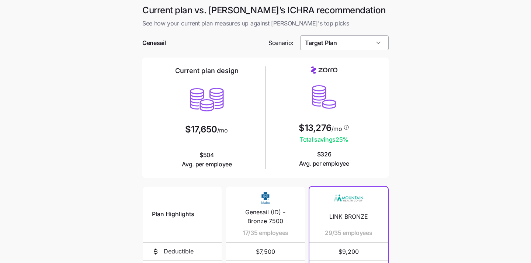
click at [340, 36] on input "Target Plan" at bounding box center [344, 42] width 89 height 15
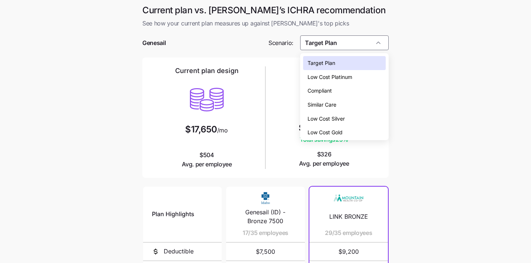
click at [334, 104] on span "Similar Care" at bounding box center [322, 105] width 29 height 8
type input "Similar Care"
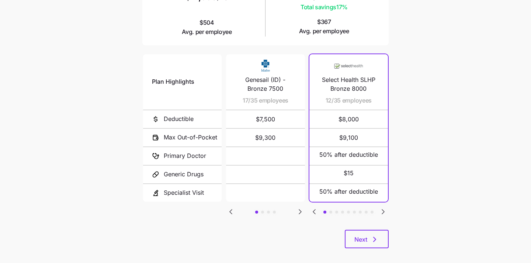
scroll to position [133, 0]
click at [385, 211] on icon "Go to next slide" at bounding box center [383, 211] width 9 height 9
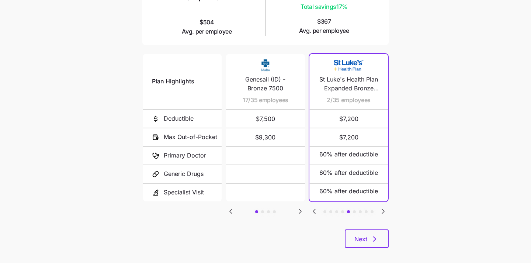
click at [385, 211] on icon "Go to next slide" at bounding box center [383, 211] width 9 height 9
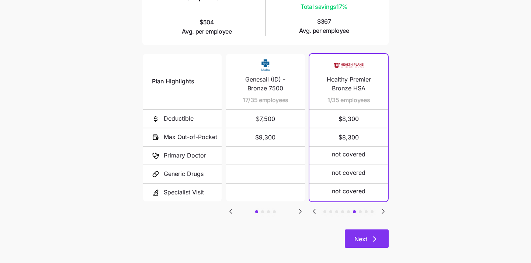
click at [363, 238] on span "Next" at bounding box center [361, 239] width 13 height 9
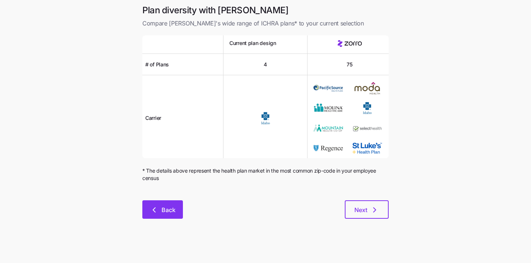
click at [166, 214] on span "Back" at bounding box center [169, 210] width 14 height 9
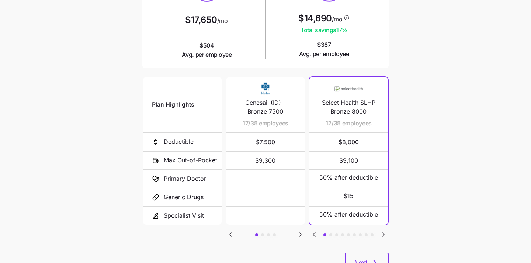
scroll to position [139, 0]
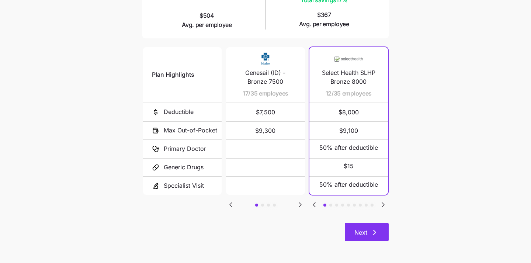
click at [377, 235] on icon "button" at bounding box center [374, 232] width 9 height 9
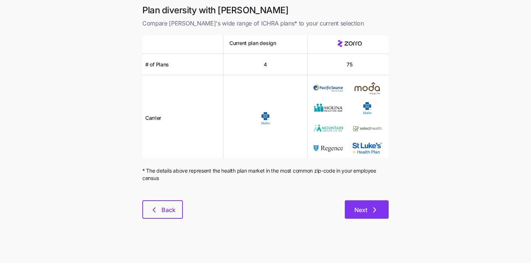
click at [369, 215] on button "Next" at bounding box center [367, 209] width 44 height 18
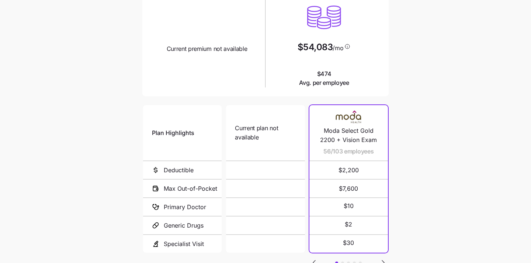
scroll to position [86, 0]
